Goal: Transaction & Acquisition: Purchase product/service

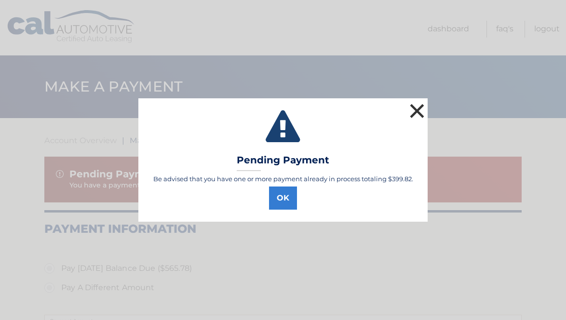
click at [418, 108] on button "×" at bounding box center [416, 110] width 19 height 19
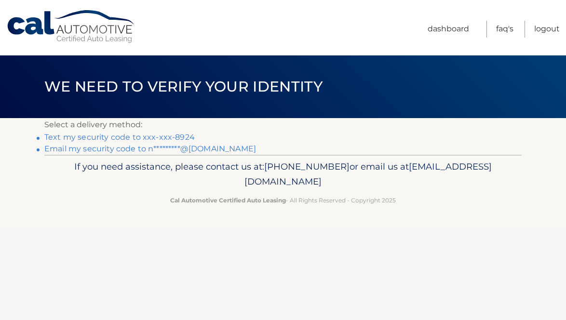
click at [107, 137] on link "Text my security code to xxx-xxx-8924" at bounding box center [119, 136] width 150 height 9
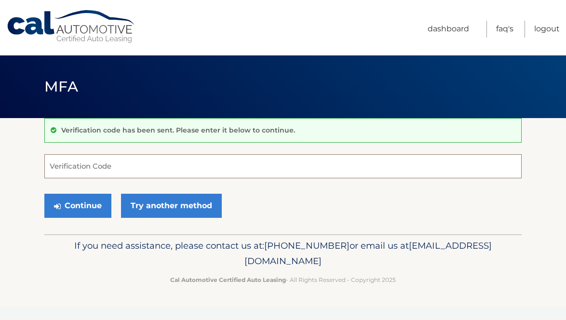
click at [141, 164] on input "Verification Code" at bounding box center [282, 166] width 477 height 24
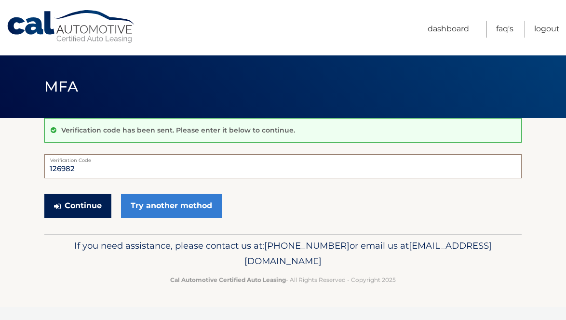
type input "126982"
click at [78, 210] on button "Continue" at bounding box center [77, 206] width 67 height 24
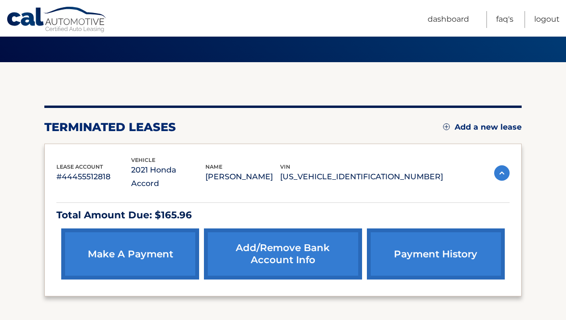
scroll to position [120, 0]
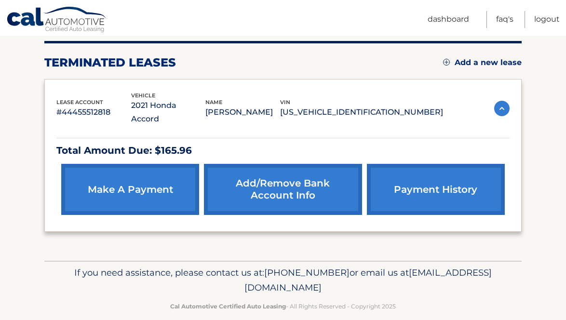
click at [114, 200] on link "make a payment" at bounding box center [130, 189] width 138 height 51
click at [130, 185] on link "make a payment" at bounding box center [130, 189] width 138 height 51
click at [125, 164] on link "make a payment" at bounding box center [130, 189] width 138 height 51
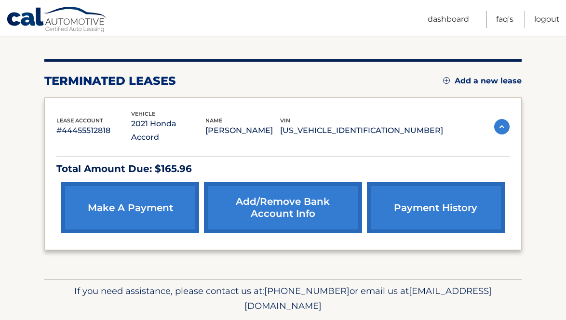
scroll to position [97, 0]
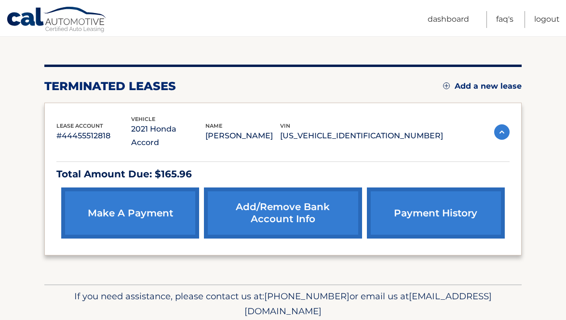
click at [140, 208] on link "make a payment" at bounding box center [130, 212] width 138 height 51
click at [131, 204] on link "make a payment" at bounding box center [130, 212] width 138 height 51
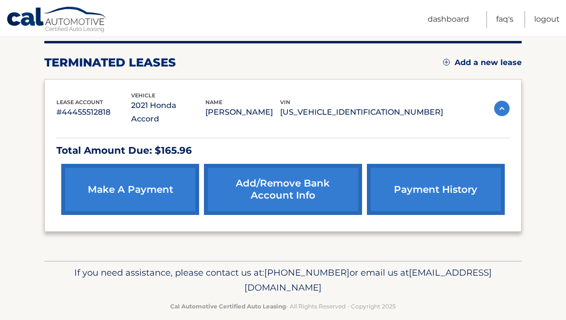
click at [147, 166] on link "make a payment" at bounding box center [130, 189] width 138 height 51
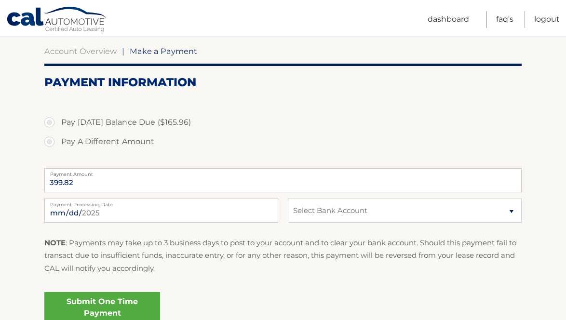
scroll to position [100, 0]
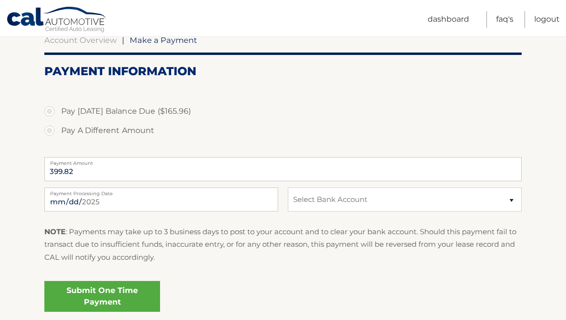
click at [48, 107] on label "Pay [DATE] Balance Due ($165.96)" at bounding box center [282, 111] width 477 height 19
click at [48, 107] on input "Pay [DATE] Balance Due ($165.96)" at bounding box center [53, 109] width 10 height 15
radio input "true"
type input "165.96"
click at [319, 205] on select "Select Bank Account Checking TD BANK NA *****3601 Checking JPMORGAN CHASE BANK,…" at bounding box center [405, 199] width 234 height 24
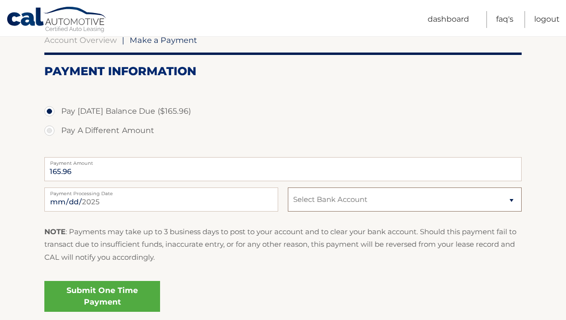
select select "OWY5NzNlYjMtY2M5My00ZDk2LWIyNWYtOTE2YTlkNDY0NmYx"
click at [288, 187] on select "Select Bank Account Checking TD BANK NA *****3601 Checking JPMORGAN CHASE BANK,…" at bounding box center [405, 199] width 234 height 24
click at [131, 299] on link "Submit One Time Payment" at bounding box center [102, 296] width 116 height 31
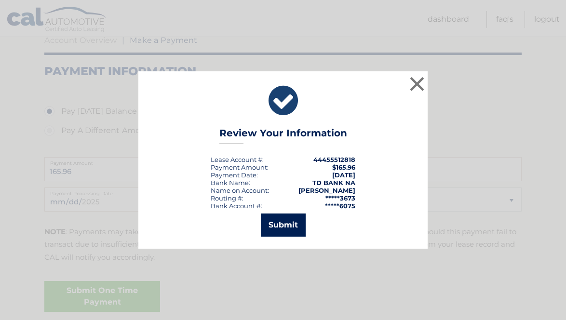
click at [285, 224] on button "Submit" at bounding box center [283, 224] width 45 height 23
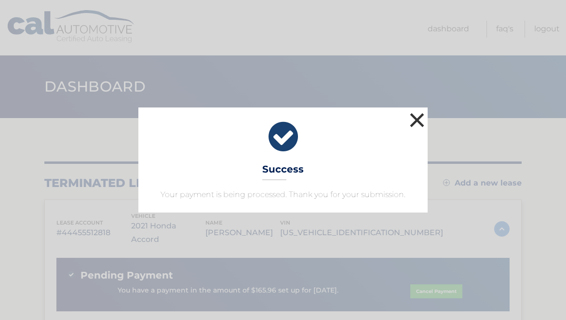
click at [418, 116] on button "×" at bounding box center [416, 119] width 19 height 19
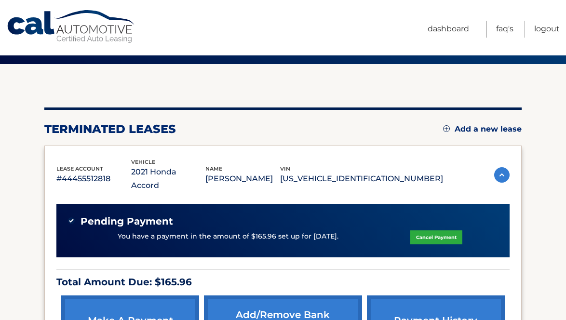
scroll to position [117, 0]
